Goal: Information Seeking & Learning: Learn about a topic

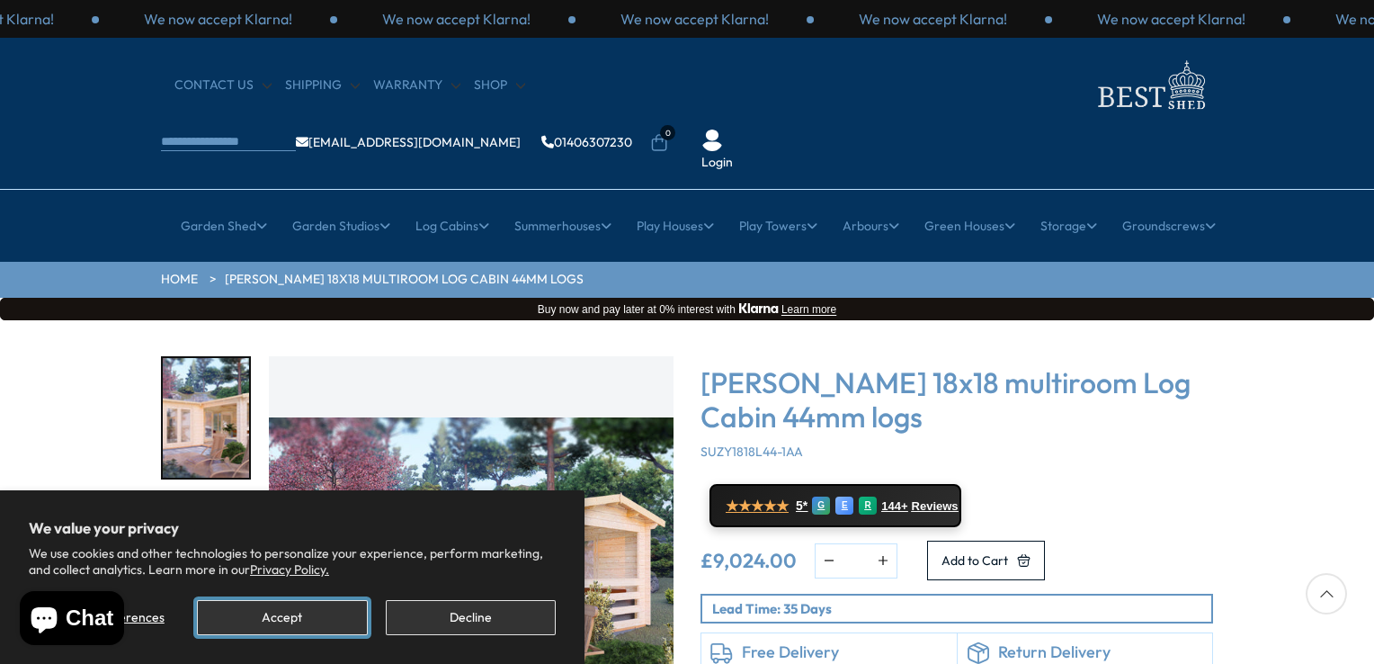
click at [299, 620] on button "Accept" at bounding box center [282, 617] width 170 height 35
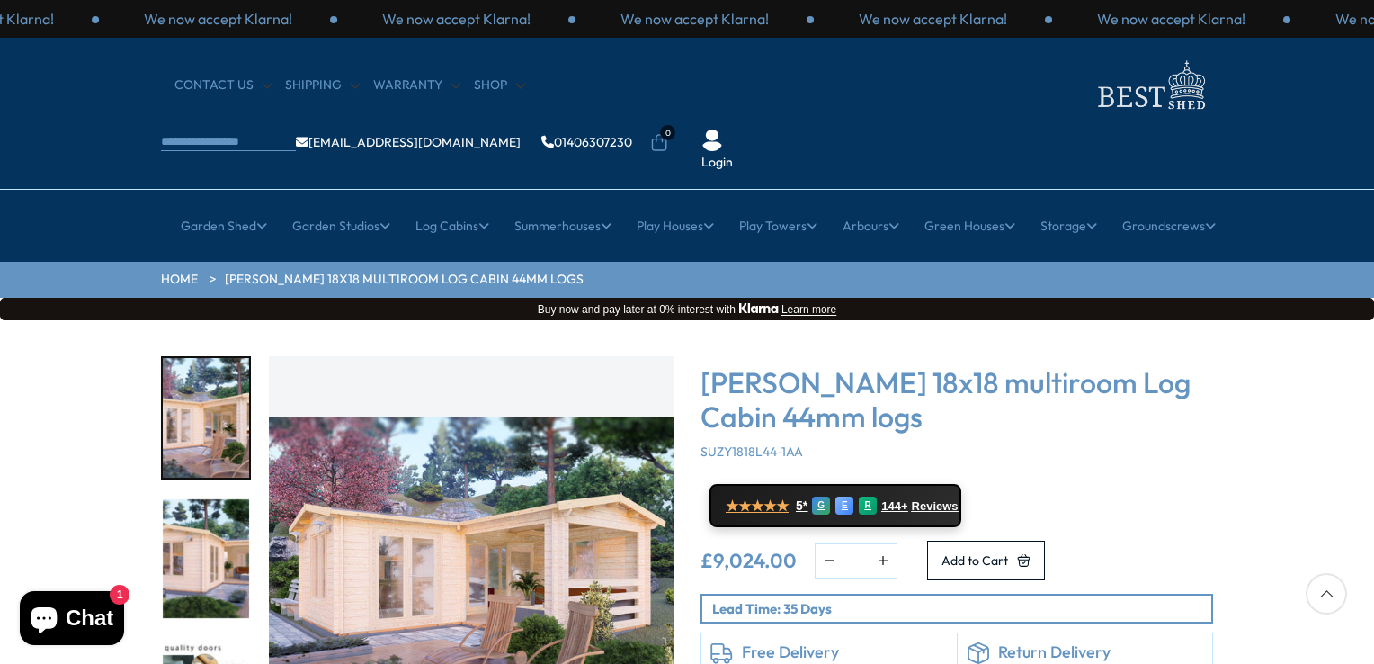
click at [456, 496] on img "1 / 7" at bounding box center [471, 558] width 405 height 405
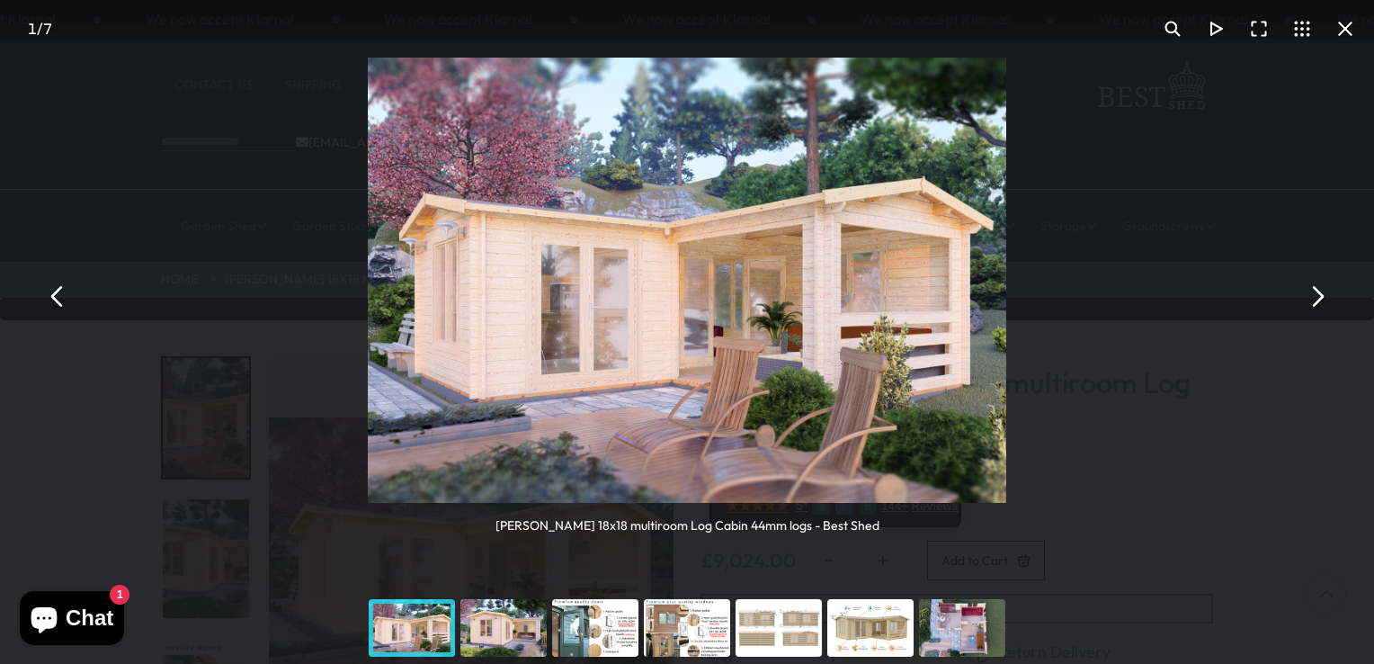
click at [1323, 298] on button "You can close this modal content with the ESC key" at bounding box center [1316, 295] width 43 height 43
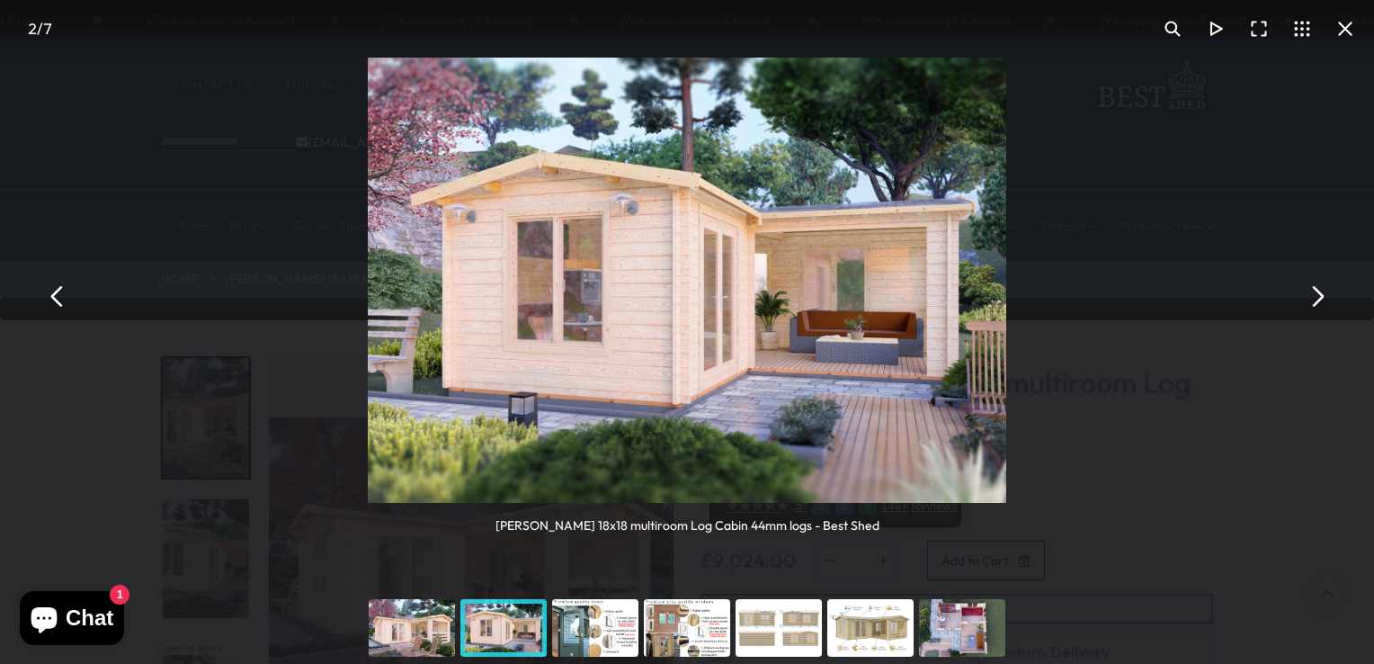
click at [1323, 298] on button "You can close this modal content with the ESC key" at bounding box center [1316, 295] width 43 height 43
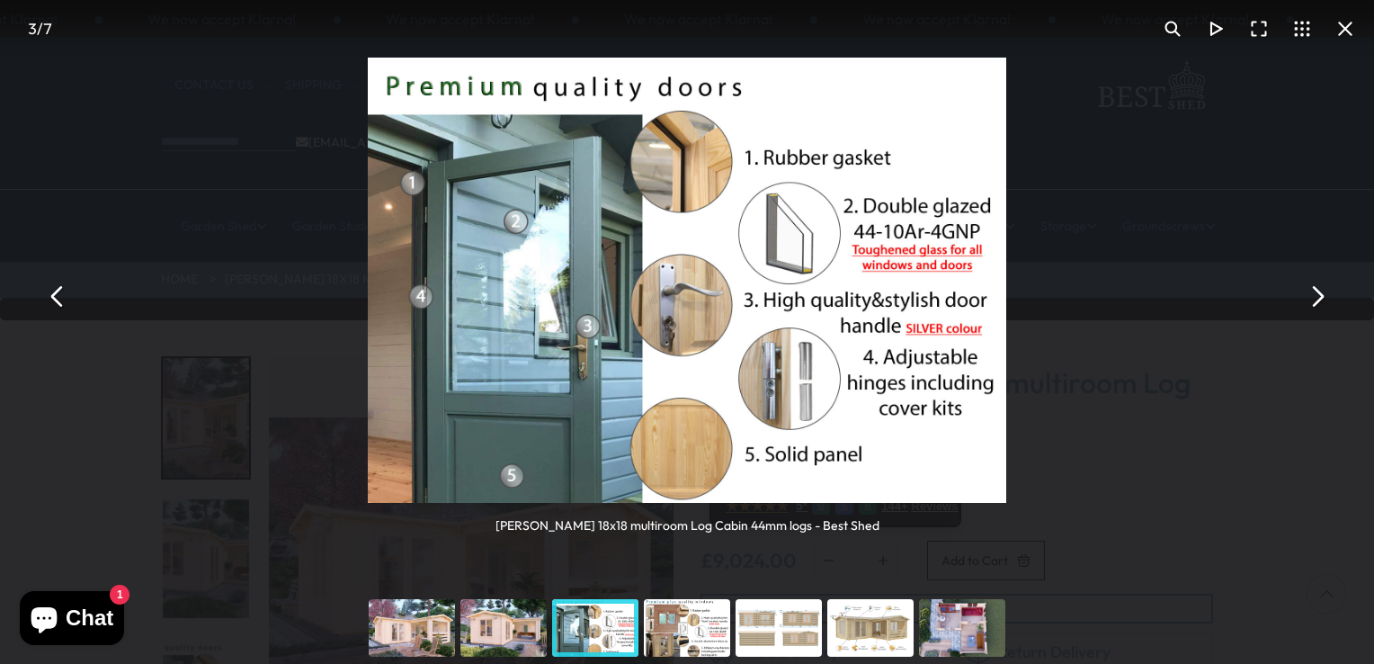
click at [1323, 298] on button "You can close this modal content with the ESC key" at bounding box center [1316, 295] width 43 height 43
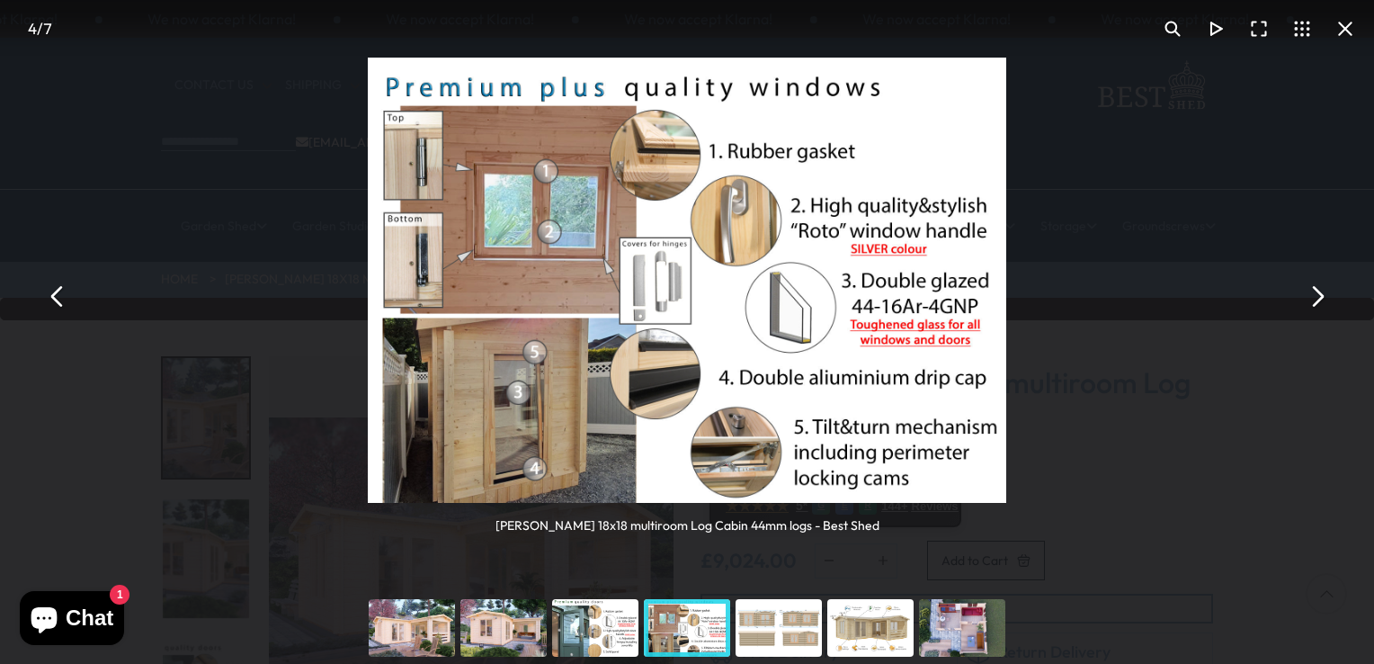
click at [1323, 298] on button "You can close this modal content with the ESC key" at bounding box center [1316, 295] width 43 height 43
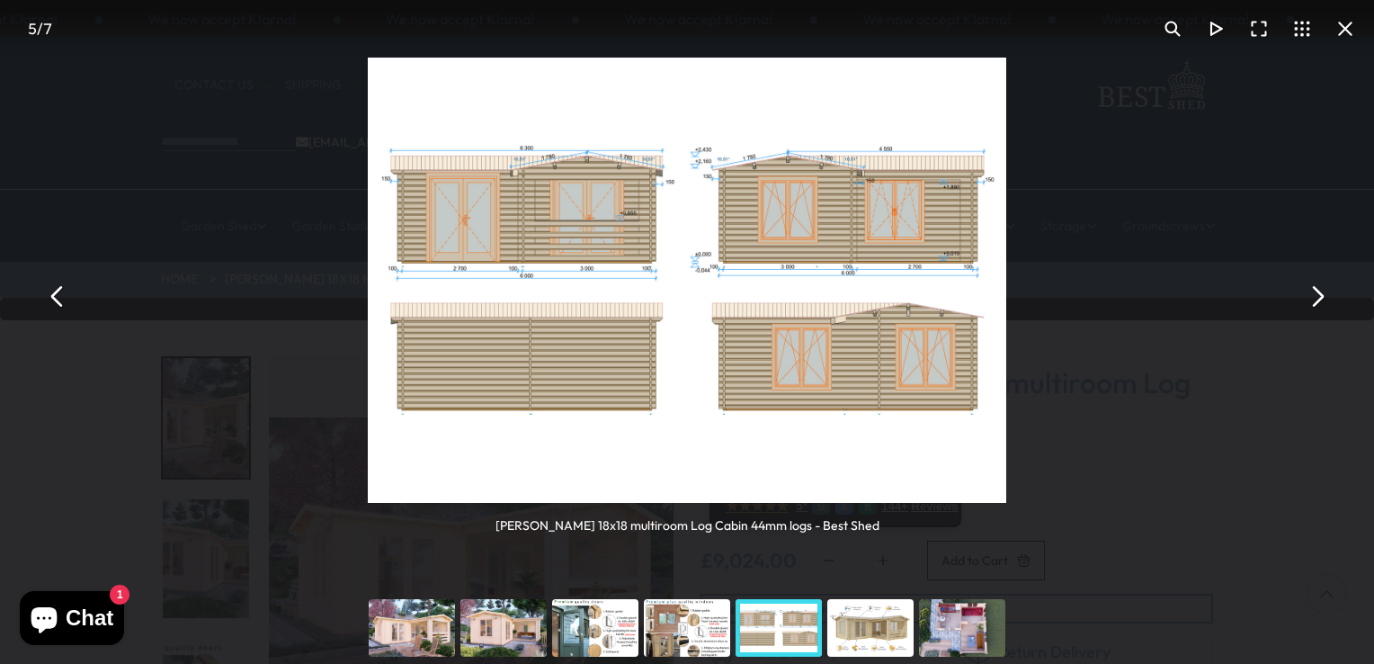
click at [1323, 298] on button "You can close this modal content with the ESC key" at bounding box center [1316, 295] width 43 height 43
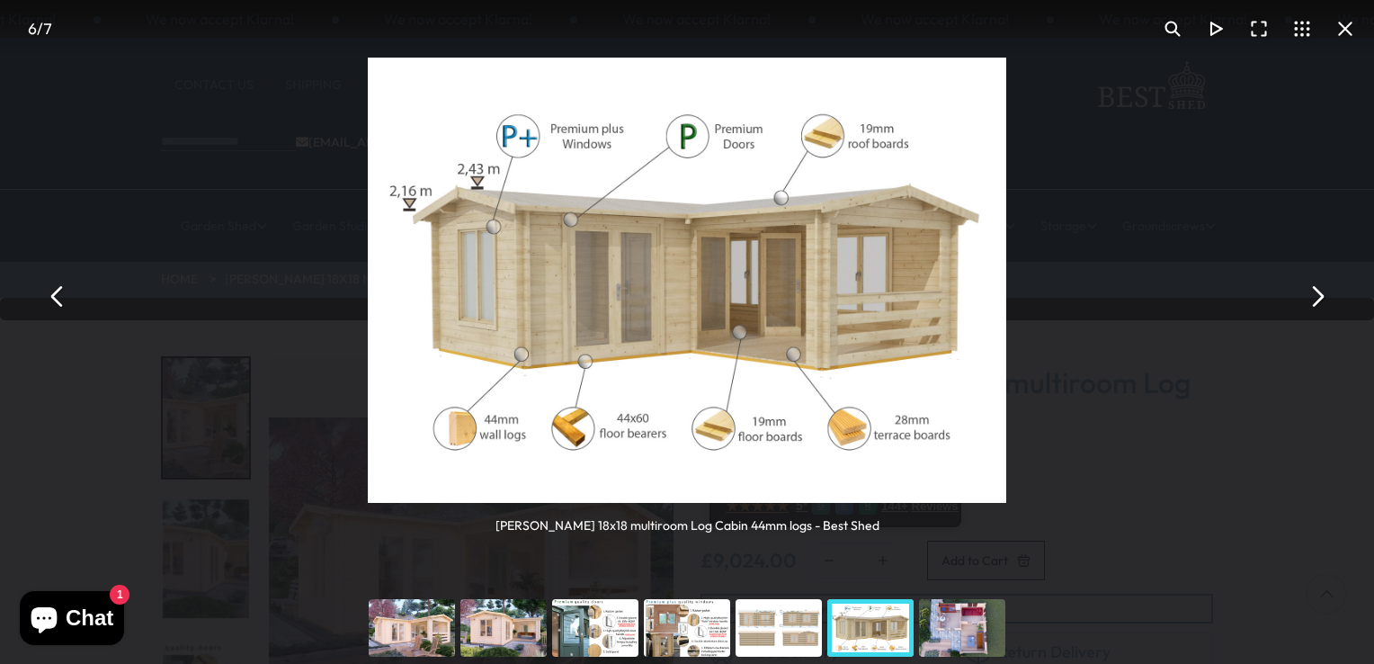
click at [1323, 298] on button "You can close this modal content with the ESC key" at bounding box center [1316, 295] width 43 height 43
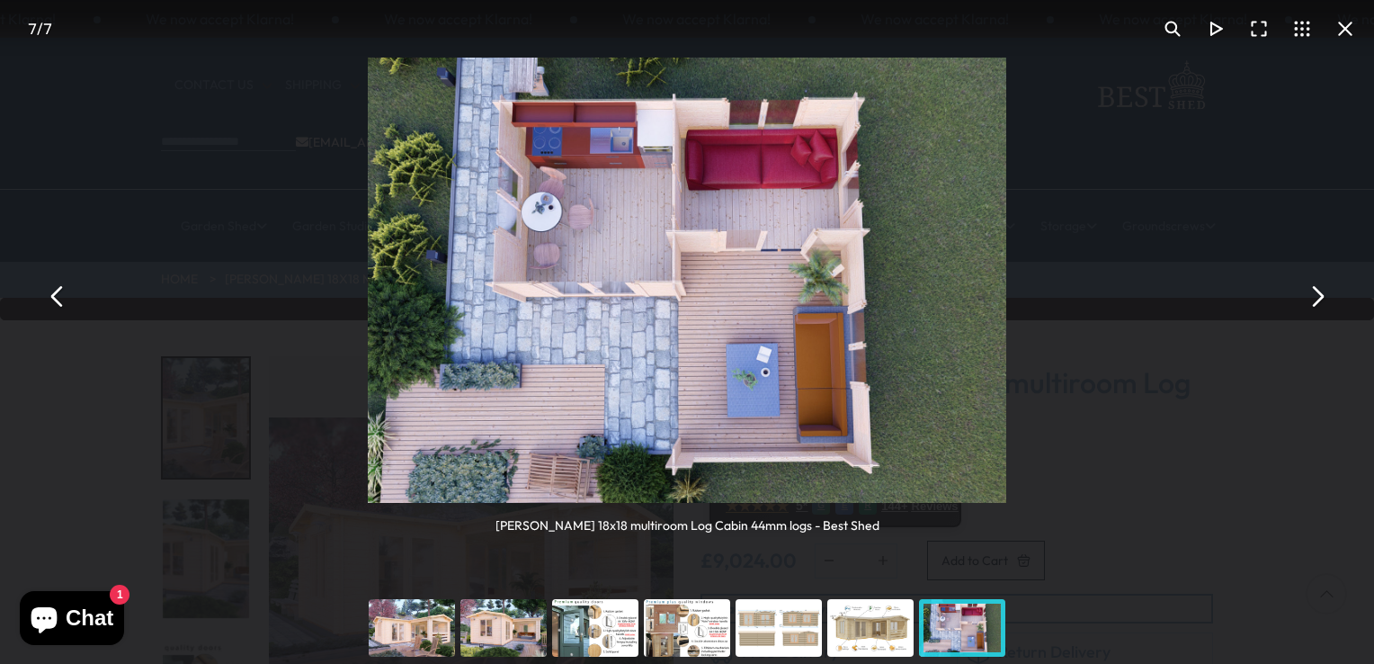
click at [1323, 298] on button "You can close this modal content with the ESC key" at bounding box center [1316, 295] width 43 height 43
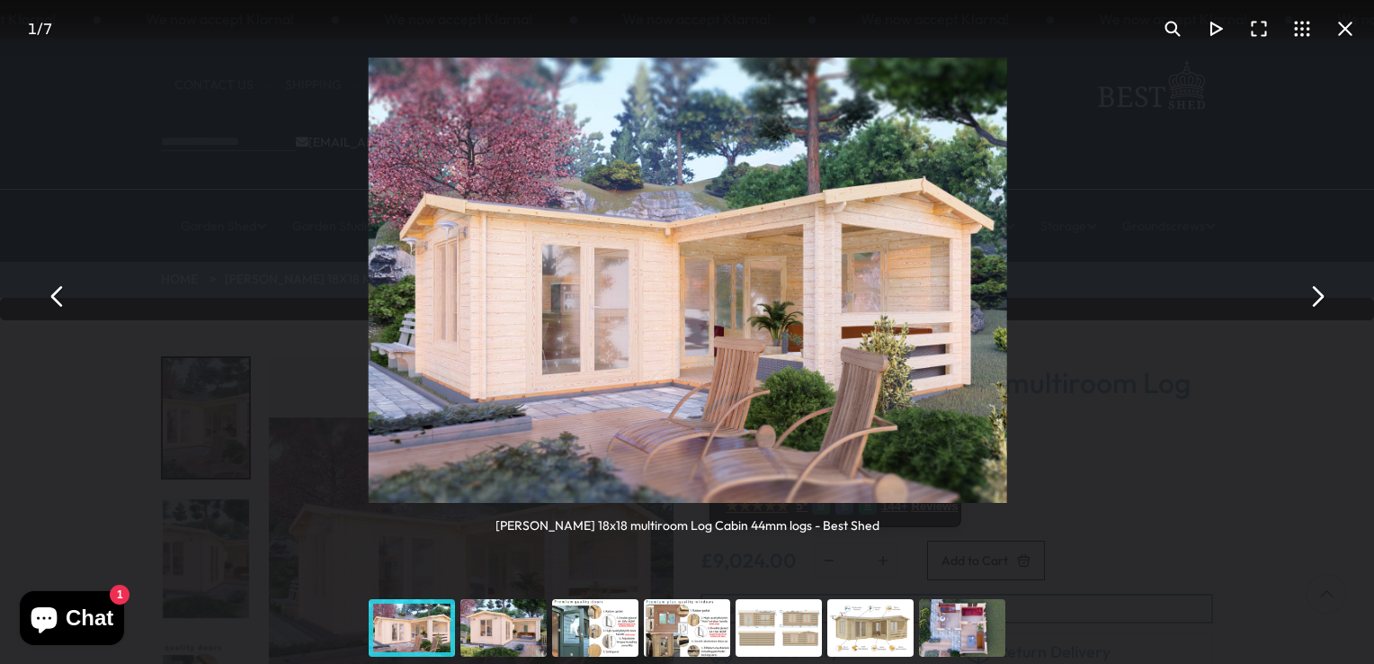
click at [1323, 298] on button "You can close this modal content with the ESC key" at bounding box center [1316, 295] width 43 height 43
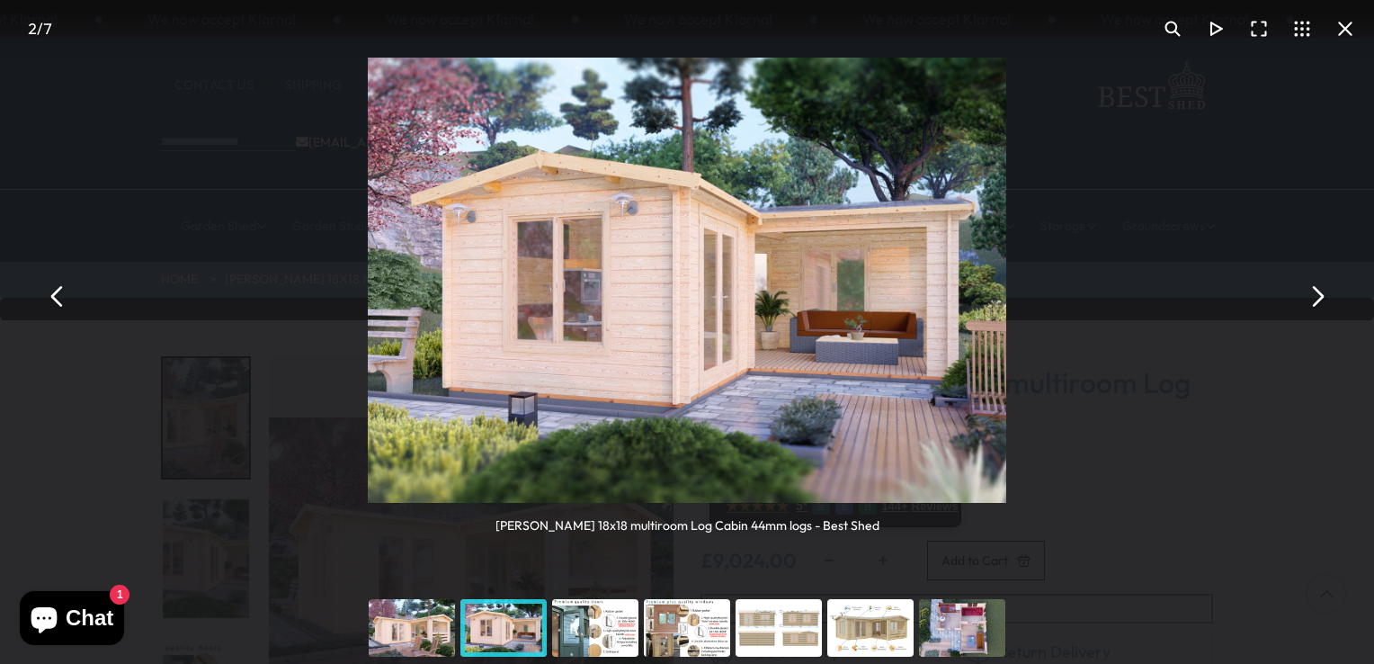
click at [1323, 298] on button "You can close this modal content with the ESC key" at bounding box center [1316, 295] width 43 height 43
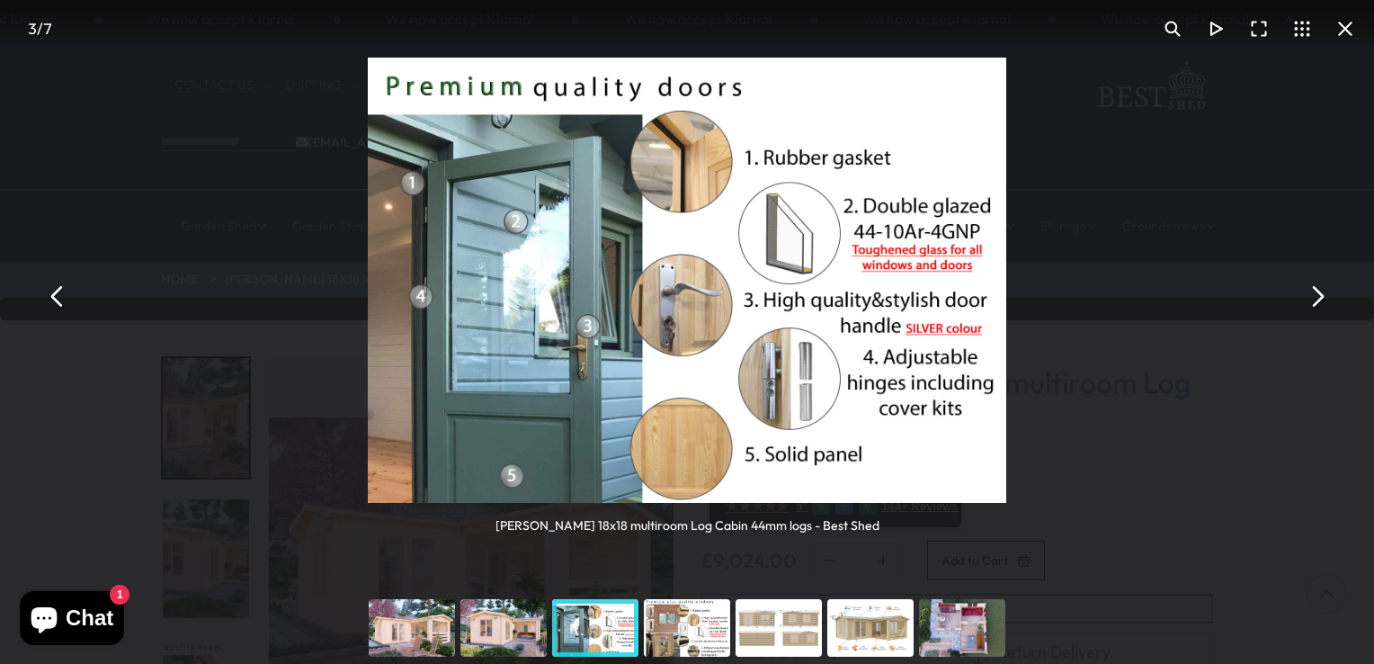
click at [1323, 298] on button "You can close this modal content with the ESC key" at bounding box center [1316, 295] width 43 height 43
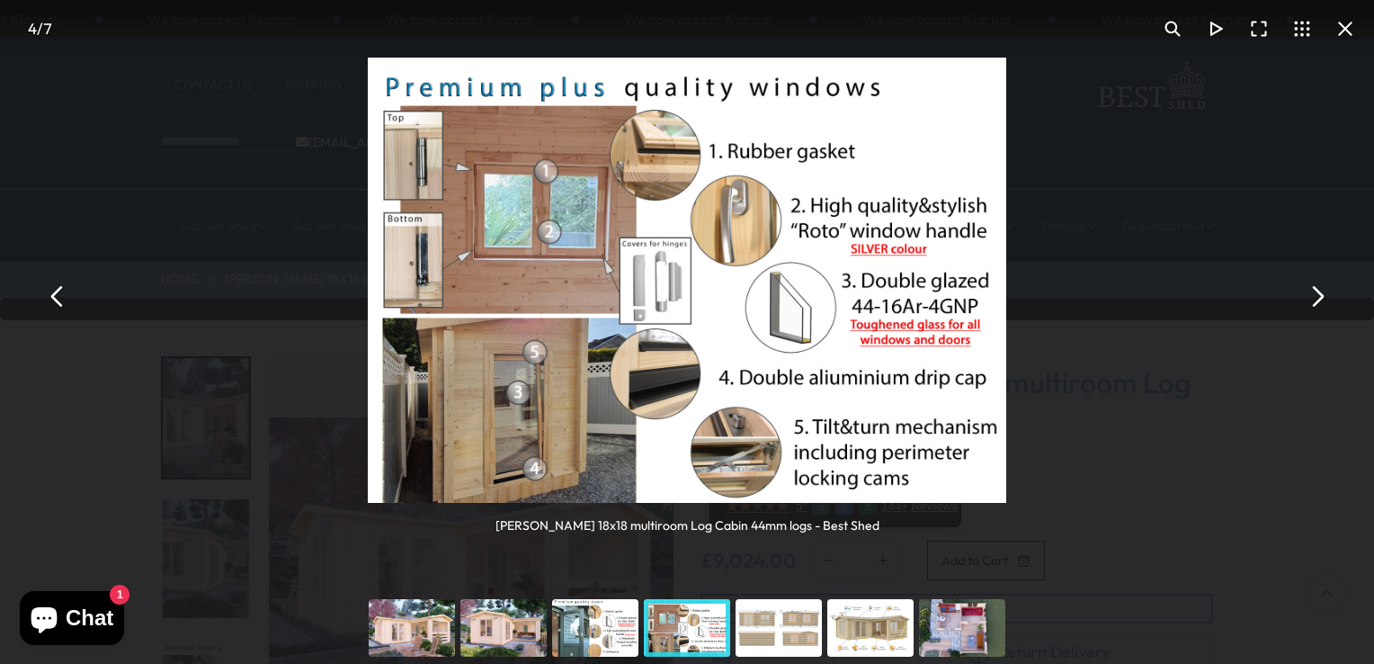
click at [1345, 31] on button "You can close this modal content with the ESC key" at bounding box center [1345, 28] width 43 height 43
